Goal: Information Seeking & Learning: Learn about a topic

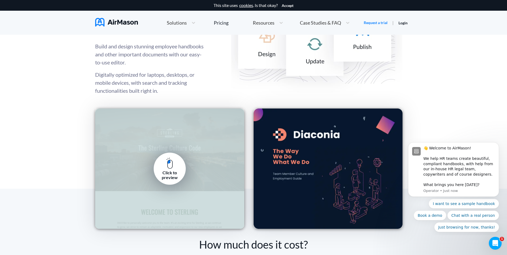
scroll to position [722, 0]
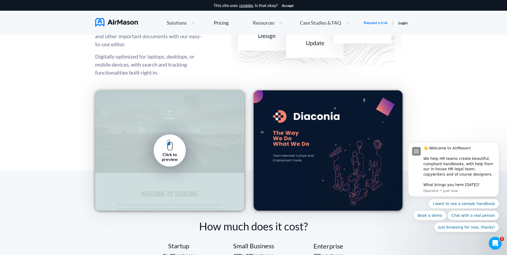
click at [172, 144] on img at bounding box center [169, 145] width 7 height 12
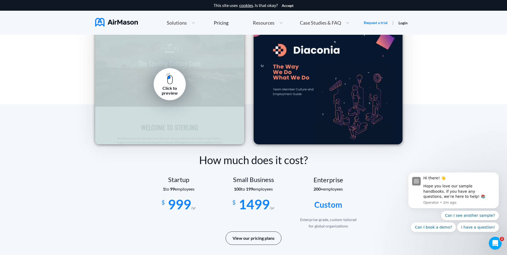
scroll to position [802, 0]
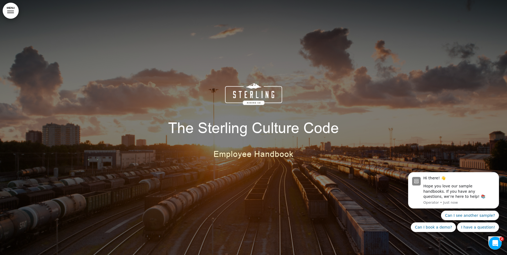
click at [489, 131] on div at bounding box center [253, 127] width 507 height 255
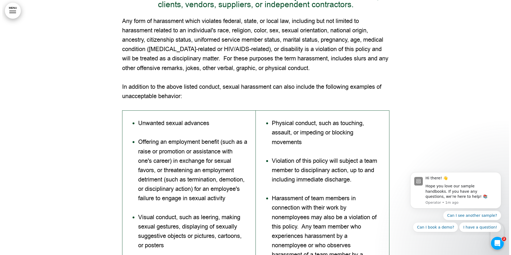
scroll to position [7463, 0]
click at [8, 16] on link "MENU" at bounding box center [11, 11] width 16 height 16
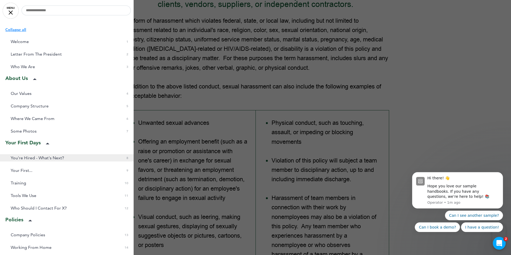
click at [28, 159] on span "You're Hired - What's Next?" at bounding box center [37, 158] width 53 height 5
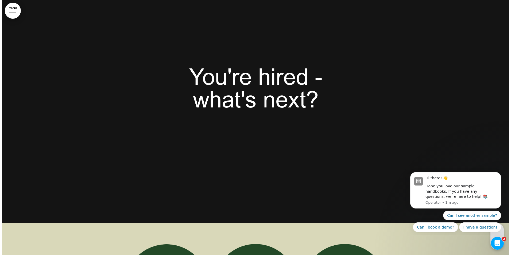
scroll to position [2493, 0]
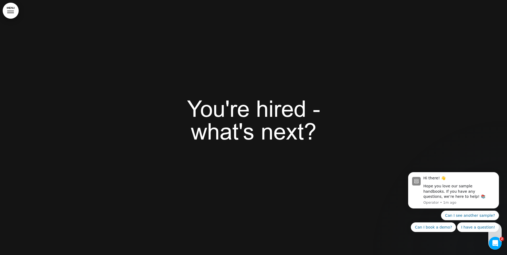
click at [15, 14] on link "MENU" at bounding box center [11, 11] width 16 height 16
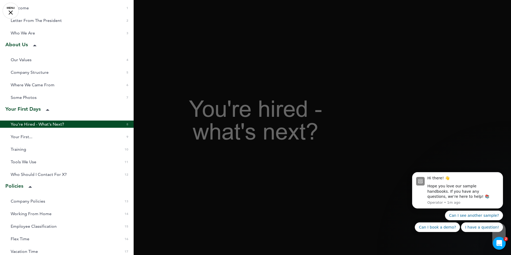
scroll to position [107, 0]
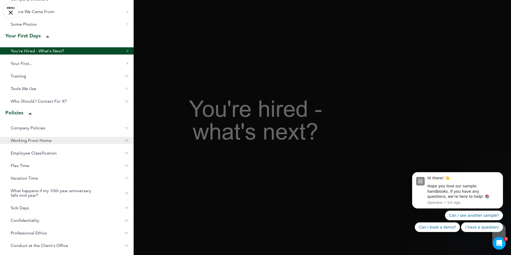
click at [26, 142] on span "Working From Home" at bounding box center [31, 140] width 41 height 5
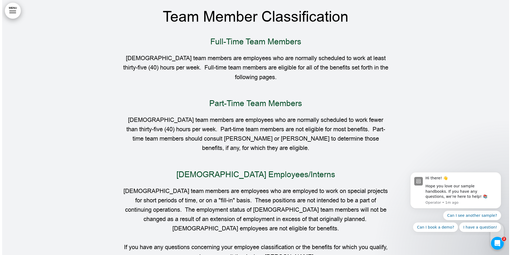
scroll to position [4688, 0]
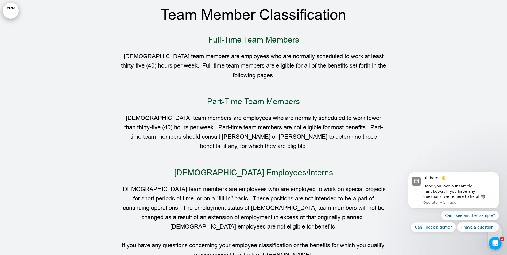
click at [14, 10] on link "MENU" at bounding box center [11, 11] width 16 height 16
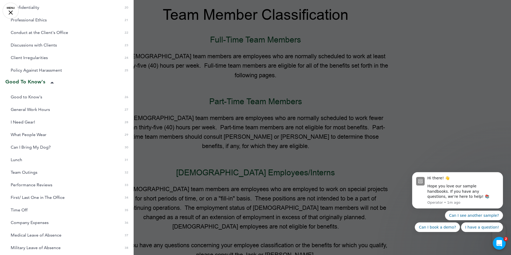
scroll to position [321, 0]
click at [41, 197] on span "First/ Last One in The Office" at bounding box center [38, 196] width 54 height 5
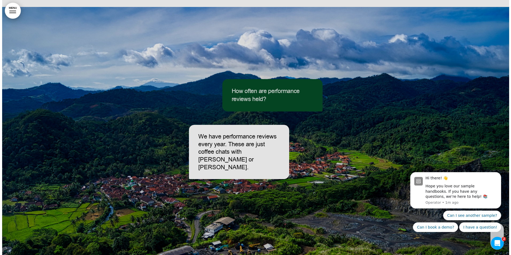
scroll to position [10065, 0]
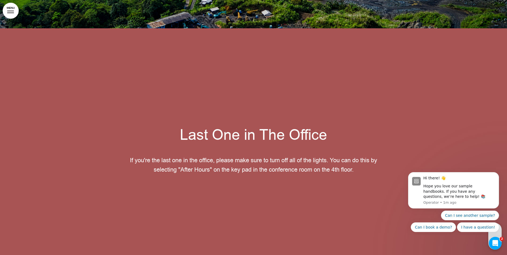
click at [12, 10] on link "MENU" at bounding box center [11, 11] width 16 height 16
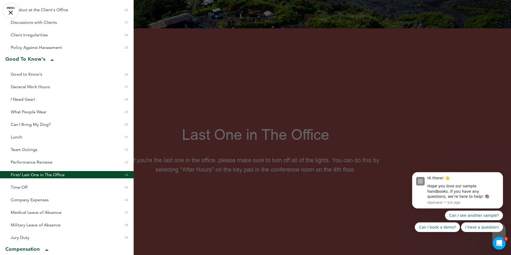
scroll to position [428, 0]
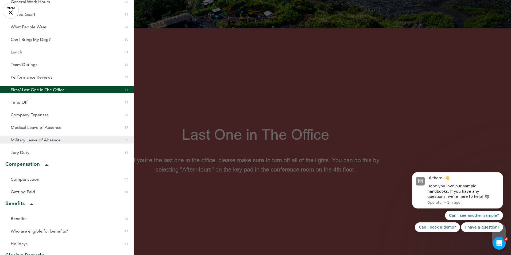
click at [39, 138] on span "Military Leave of Absence" at bounding box center [36, 140] width 50 height 5
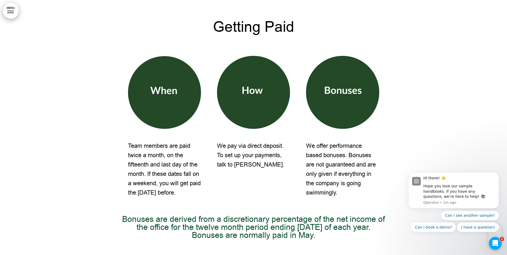
scroll to position [12143, 0]
